Goal: Task Accomplishment & Management: Use online tool/utility

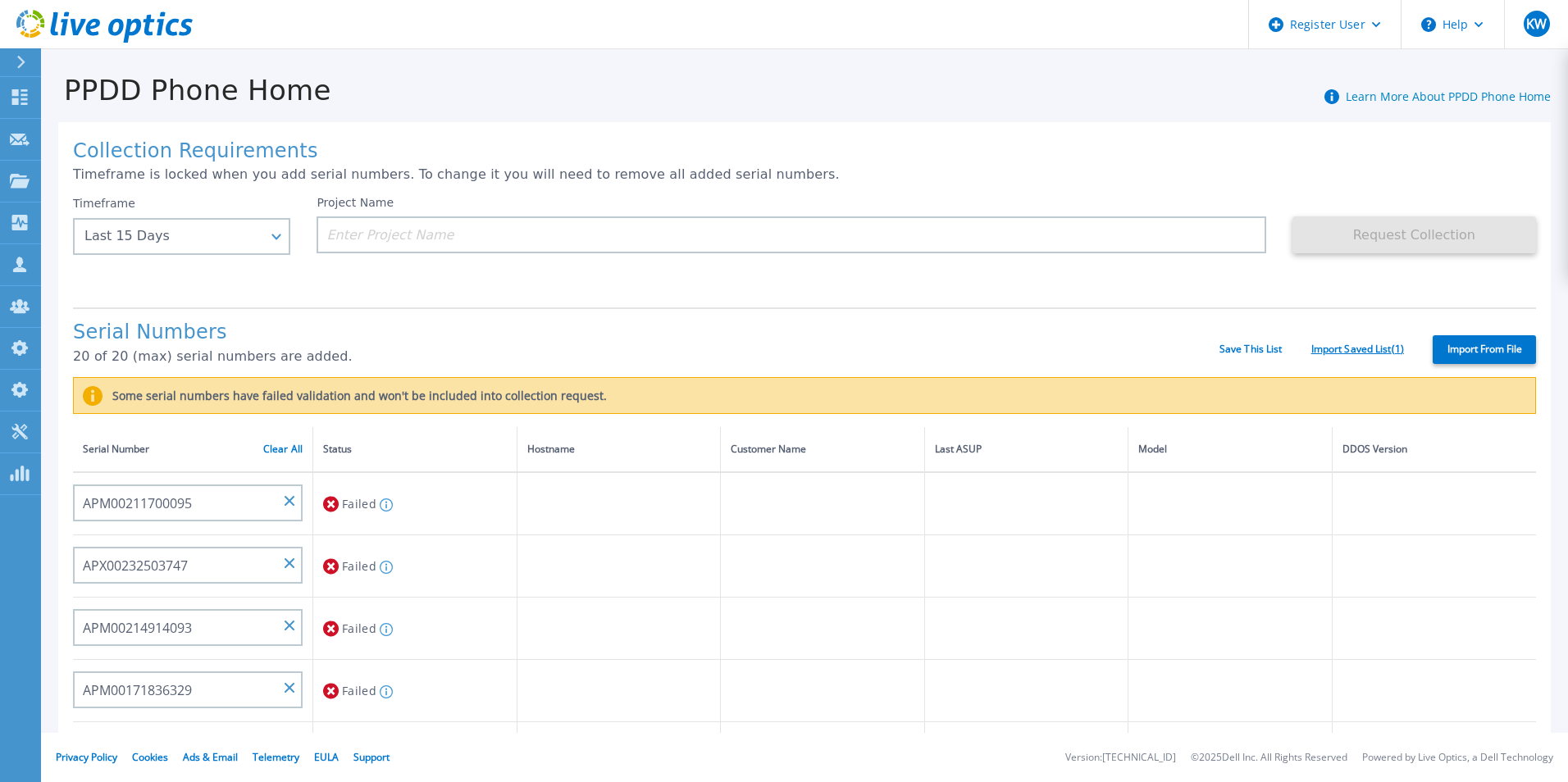
click at [1347, 347] on link "Import Saved List ( 1 )" at bounding box center [1357, 349] width 92 height 11
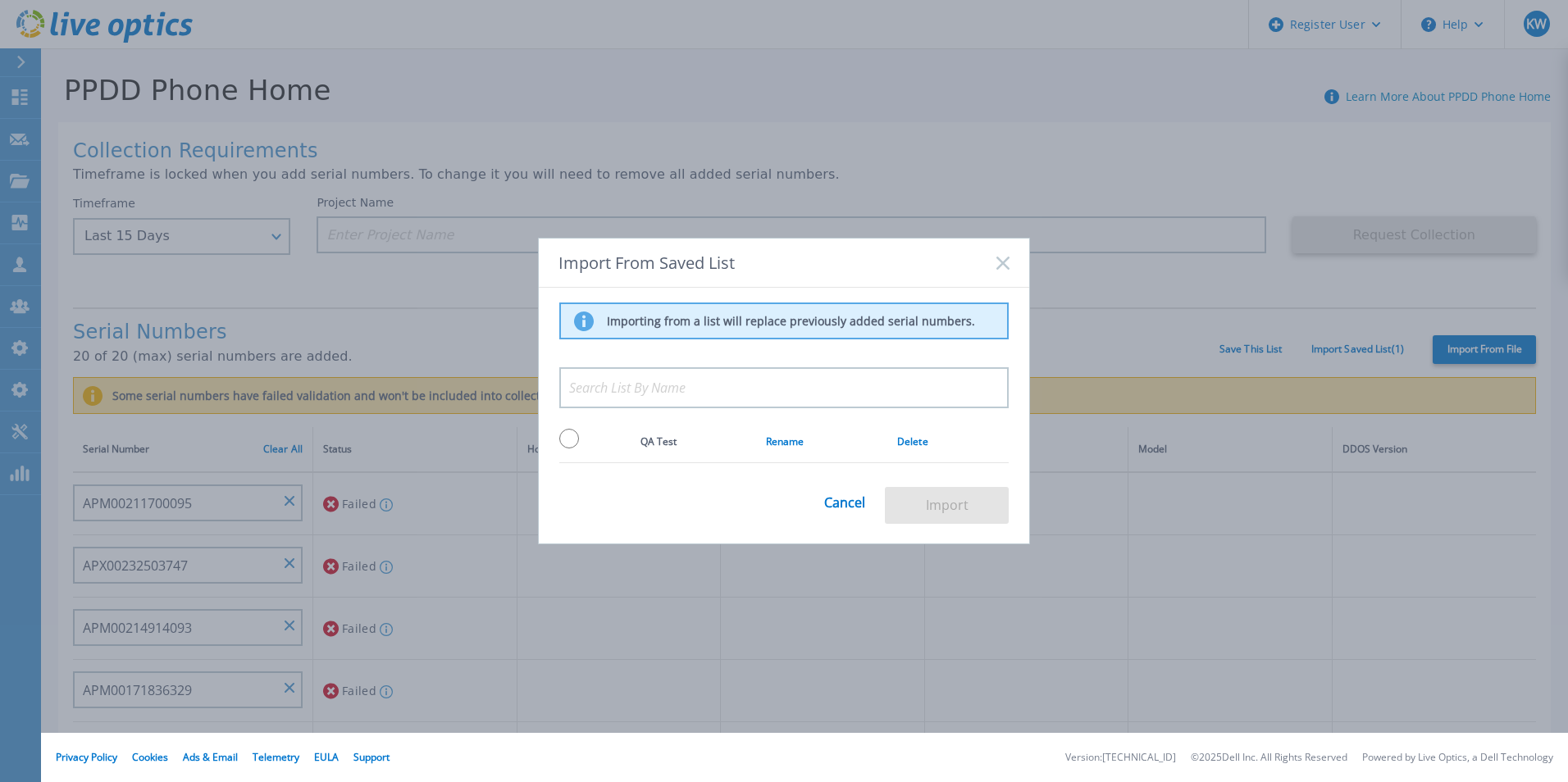
click at [576, 436] on input "radio" at bounding box center [569, 439] width 19 height 19
radio input "true"
click at [972, 495] on button "Import" at bounding box center [947, 505] width 124 height 37
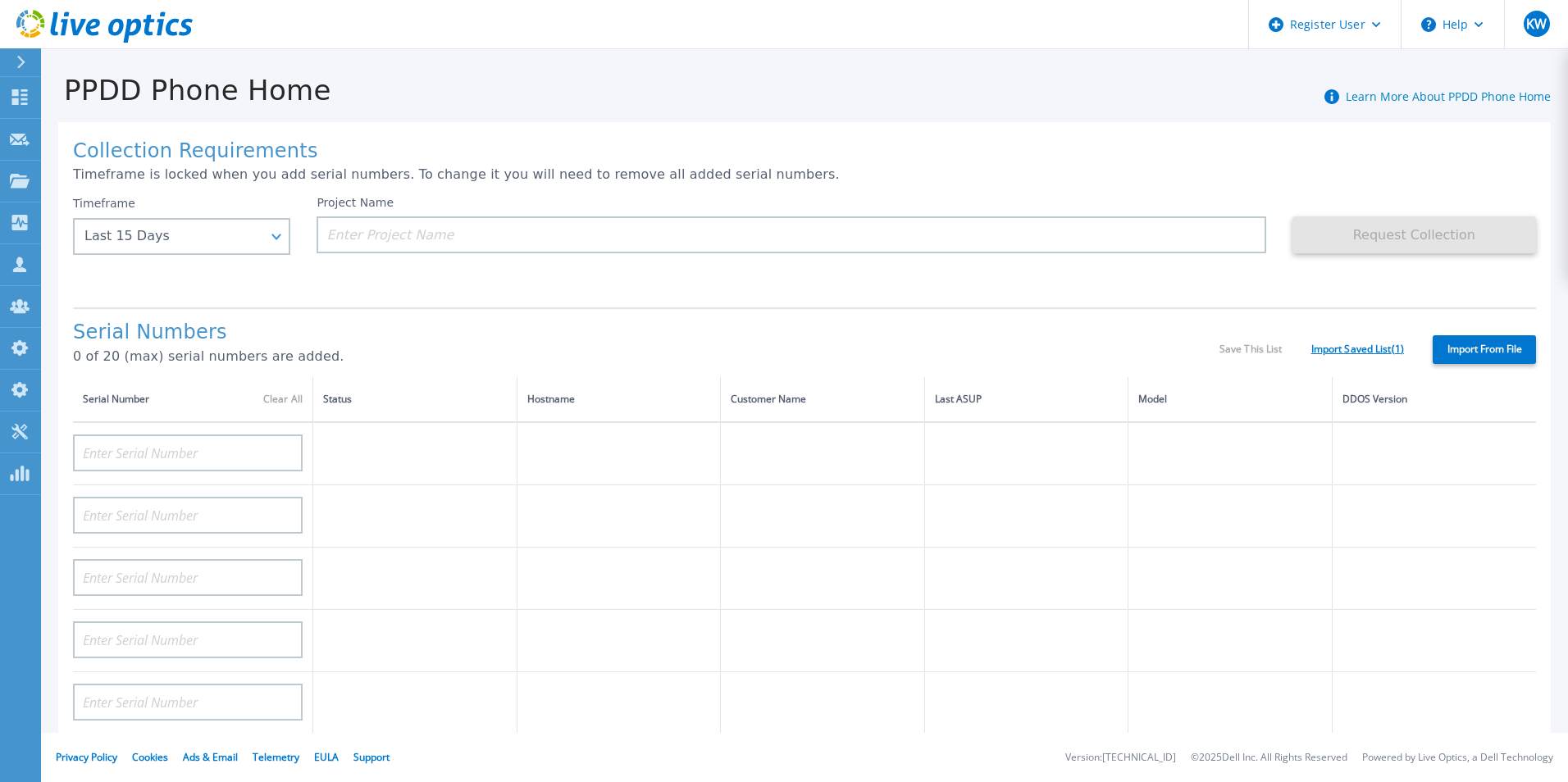
click at [1328, 351] on link "Import Saved List ( 1 )" at bounding box center [1357, 349] width 92 height 11
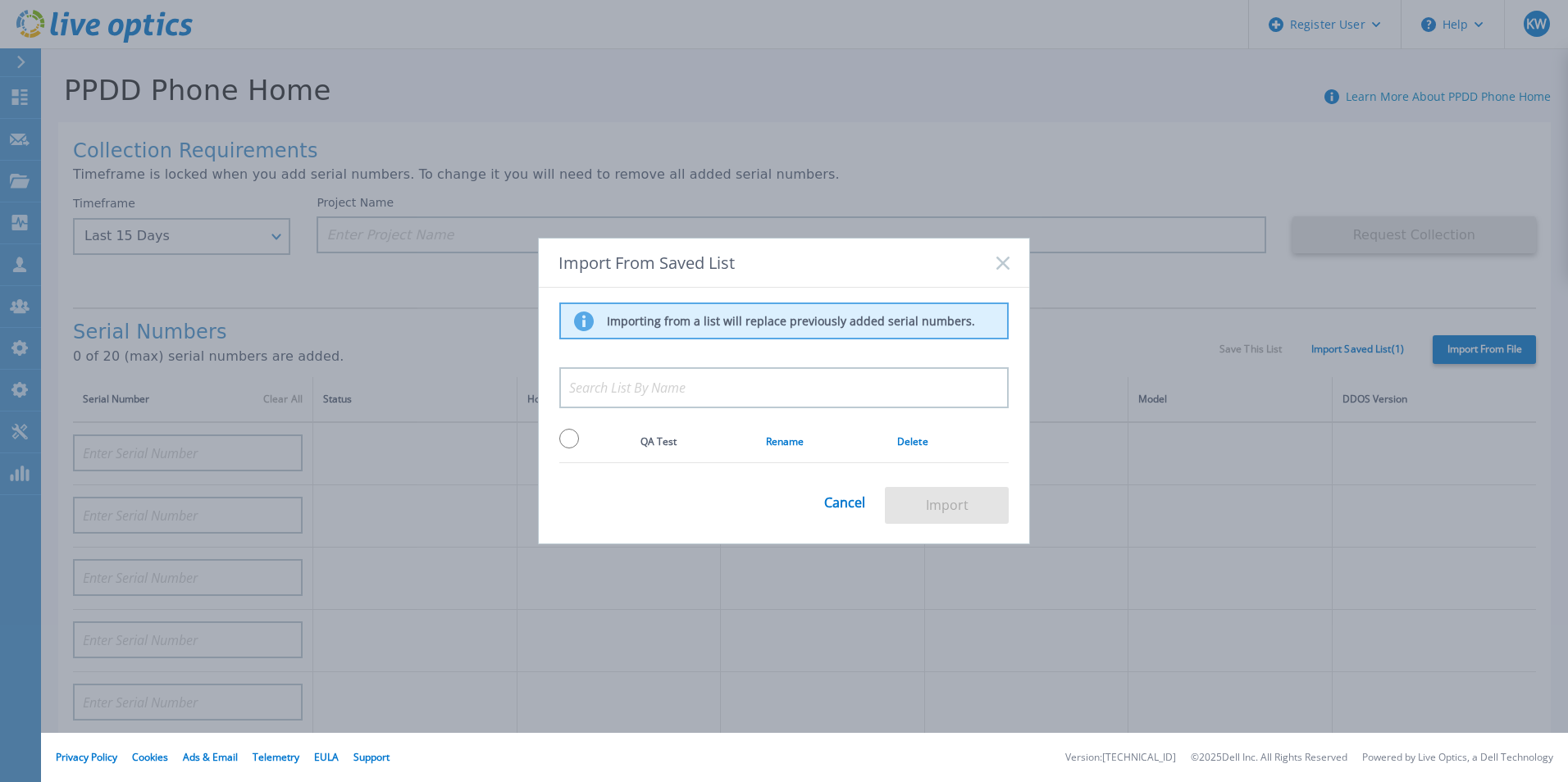
click at [575, 436] on input "radio" at bounding box center [569, 439] width 19 height 19
radio input "true"
click at [971, 516] on button "Import" at bounding box center [947, 505] width 124 height 37
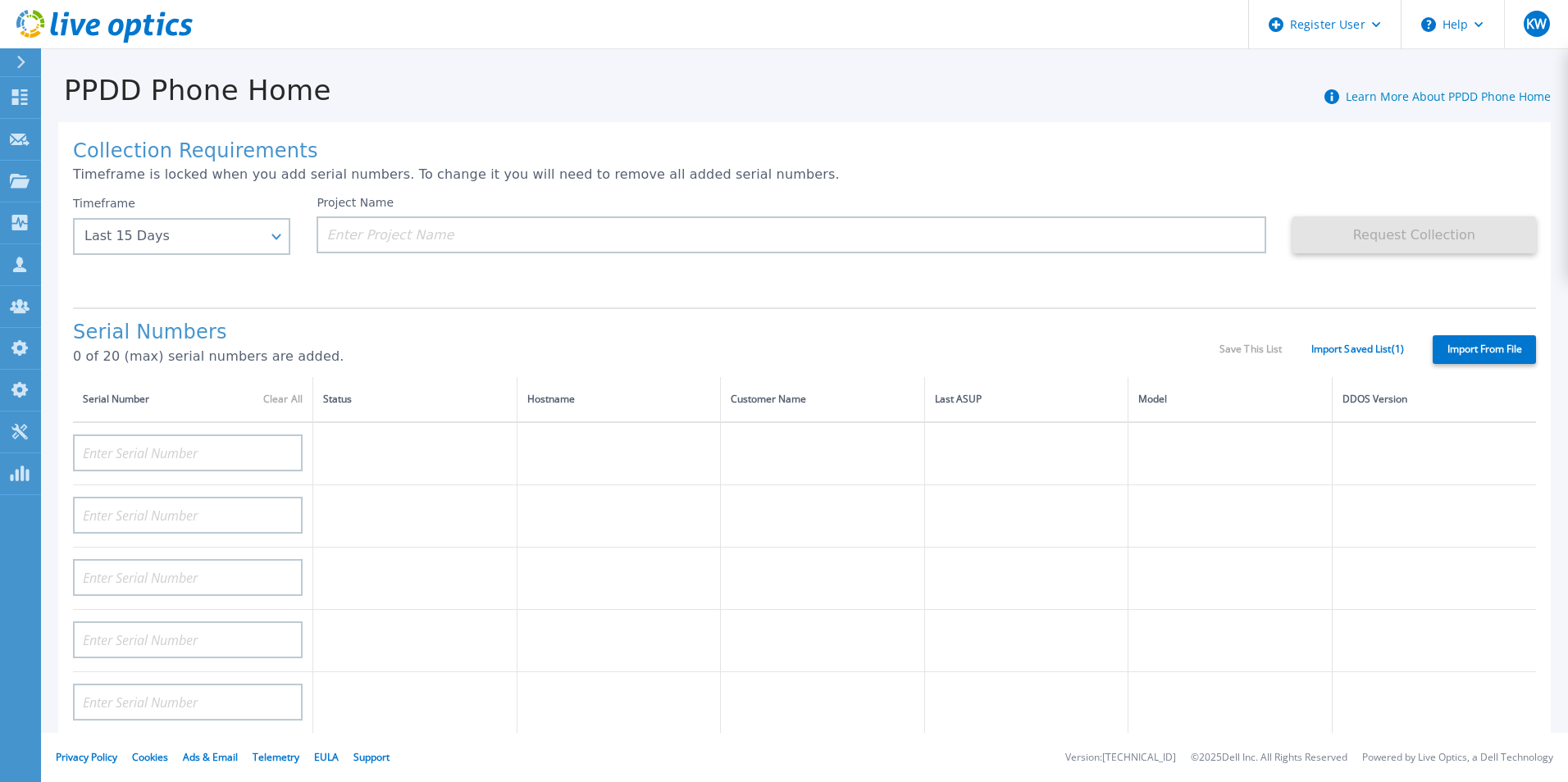
type input "APM00211700095"
type input "APX00232503747"
type input "APM00214914093"
type input "APM00171836329"
type input "APM00212026971"
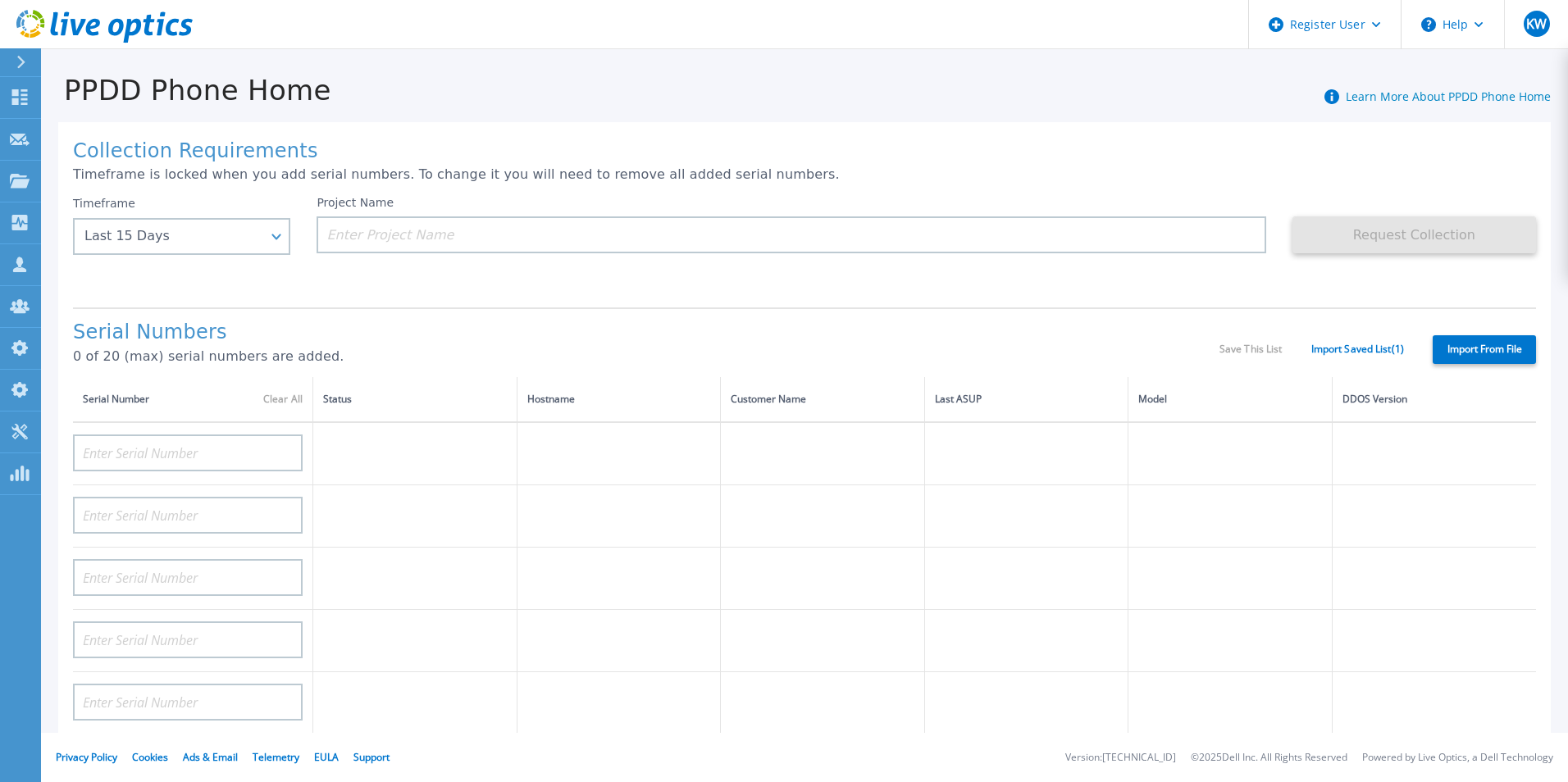
type input "APM00214914094"
type input "APX00234502218"
type input "APM00212018359"
type input "APX00232503745"
type input "APX00232503743"
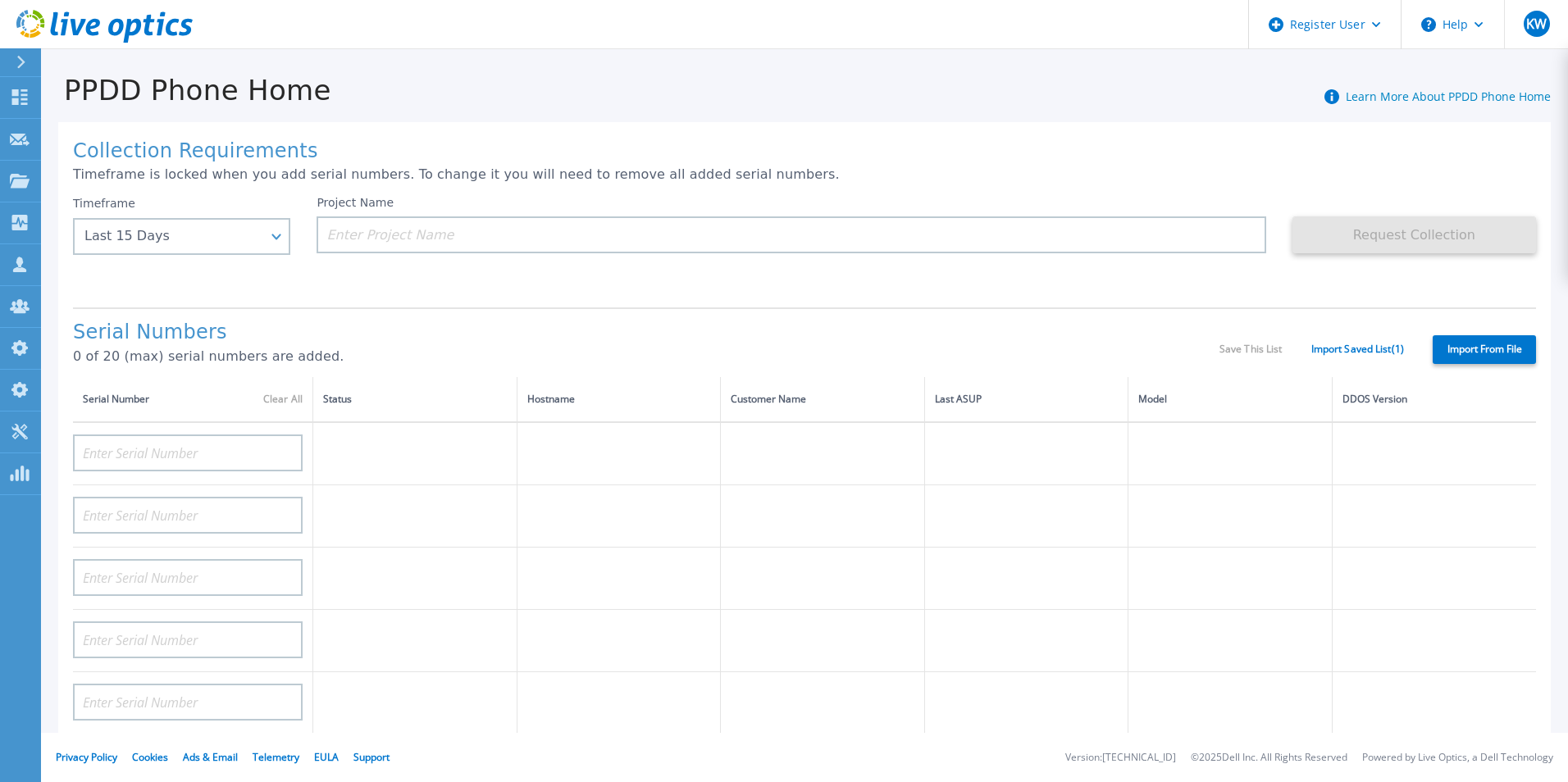
type input "APM00193603655"
type input "APM00212517749"
type input "APX00232503742"
type input "APM00212702822"
type input "APM00212610953"
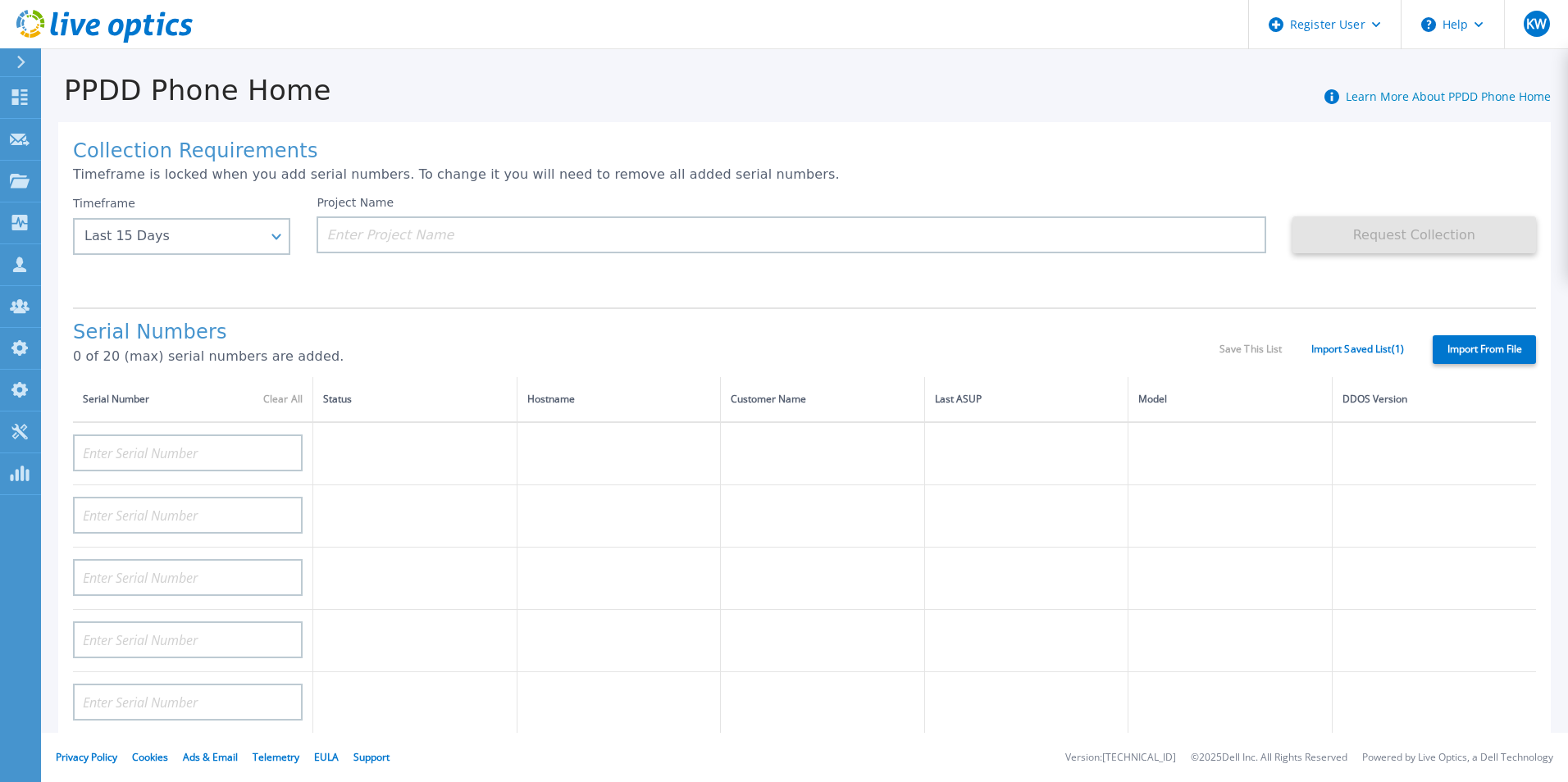
type input "APM00202614668"
type input "APM00212613652"
type input "APX00222101185"
type input "AUDVUX6XJHDJFE"
type input "APM00133543104"
